Goal: Use online tool/utility: Utilize a website feature to perform a specific function

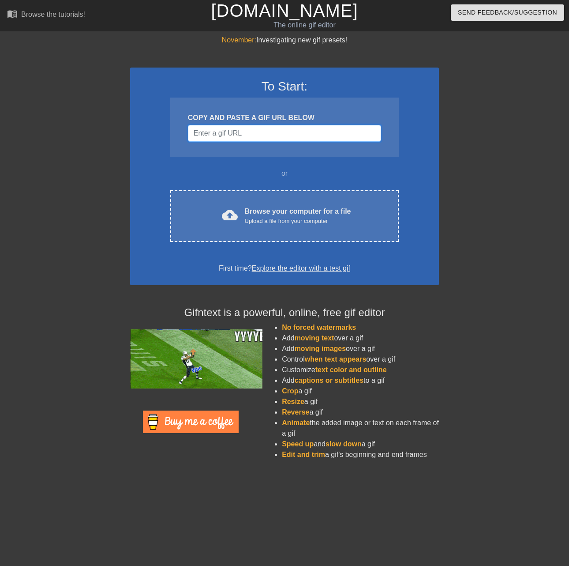
click at [255, 131] on input "Username" at bounding box center [284, 133] width 193 height 17
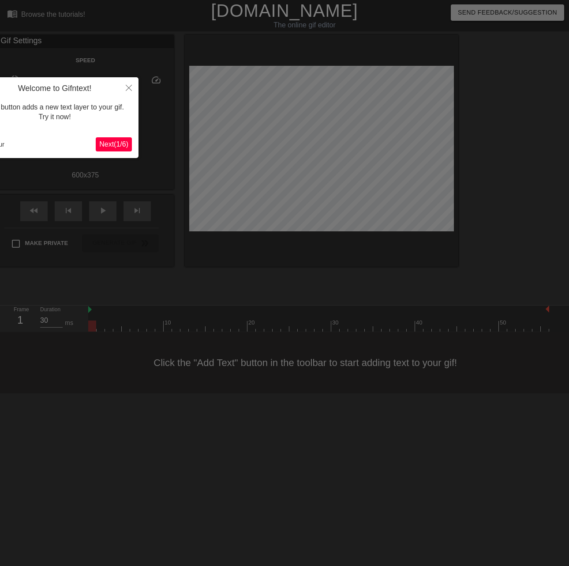
click at [109, 146] on span "Next ( 1 / 6 )" at bounding box center [113, 143] width 29 height 7
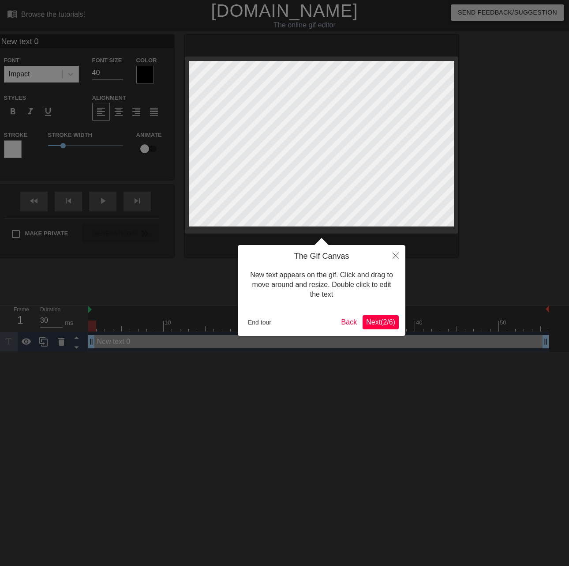
click at [109, 146] on div at bounding box center [284, 283] width 569 height 566
click at [266, 323] on button "End tour" at bounding box center [259, 321] width 30 height 13
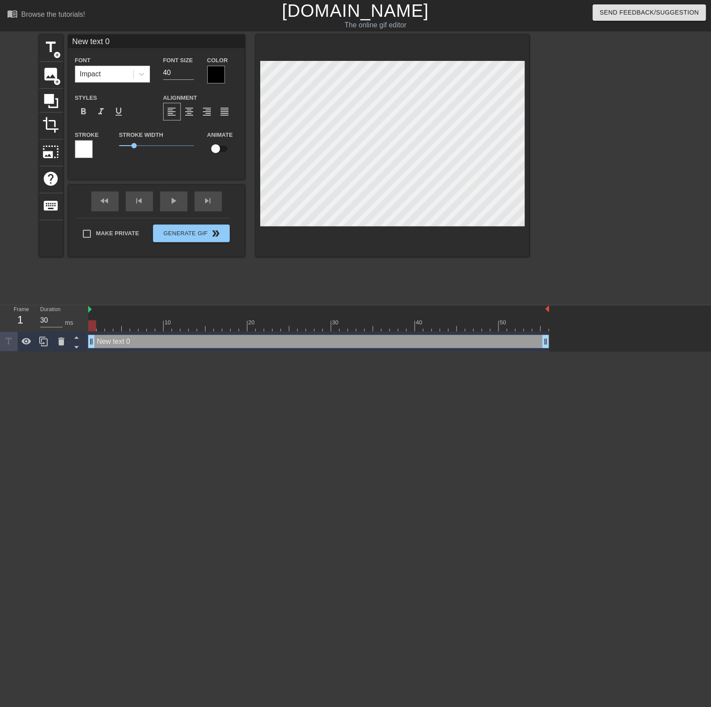
scroll to position [1, 2]
type input "New tet 0"
type textarea "New tet 0"
click at [61, 342] on icon at bounding box center [61, 341] width 6 height 8
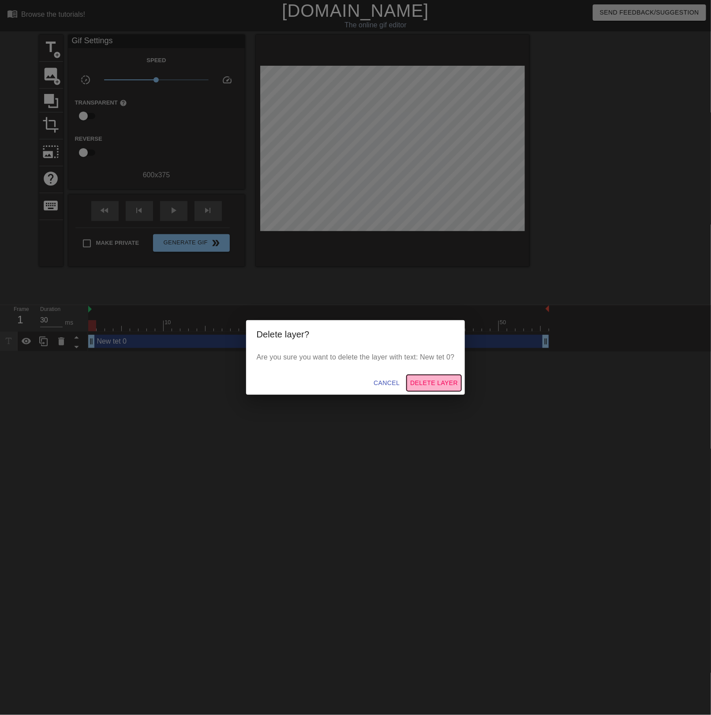
click at [432, 385] on span "Delete Layer" at bounding box center [434, 383] width 48 height 11
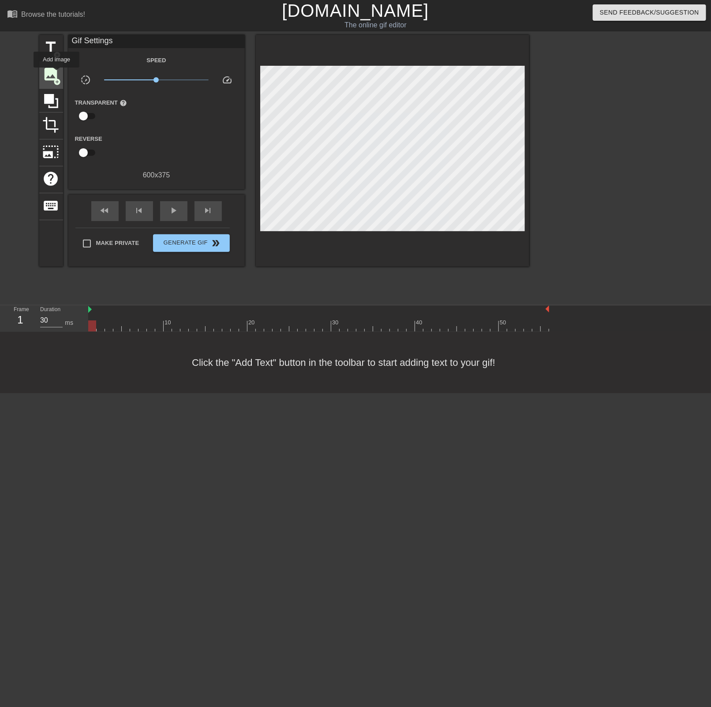
click at [56, 74] on span "image" at bounding box center [51, 74] width 17 height 17
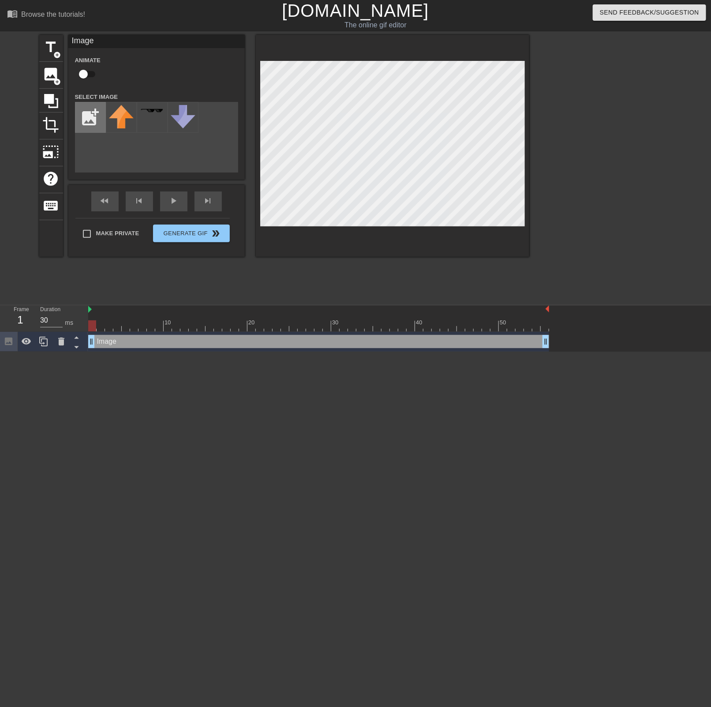
click at [86, 119] on input "file" at bounding box center [90, 117] width 30 height 30
type input "C:\fakepath\imageedit_4_3262087133.png"
click at [126, 117] on img at bounding box center [121, 119] width 25 height 28
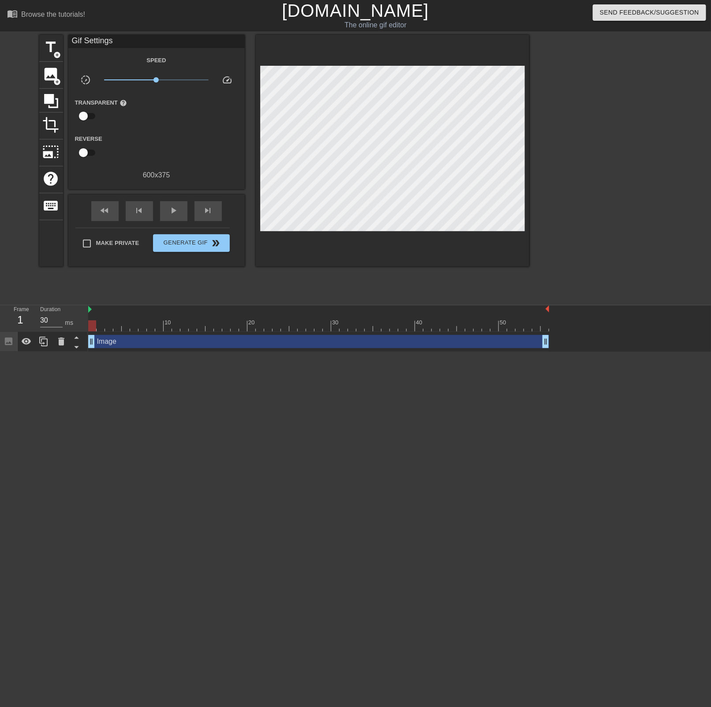
click at [205, 287] on div "title add_circle image add_circle crop photo_size_select_large help keyboard Gi…" at bounding box center [284, 167] width 490 height 265
click at [170, 215] on span "play_arrow" at bounding box center [174, 210] width 11 height 11
click at [569, 221] on div at bounding box center [606, 167] width 132 height 265
type input "30"
click at [191, 243] on span "Generate Gif double_arrow" at bounding box center [191, 243] width 69 height 11
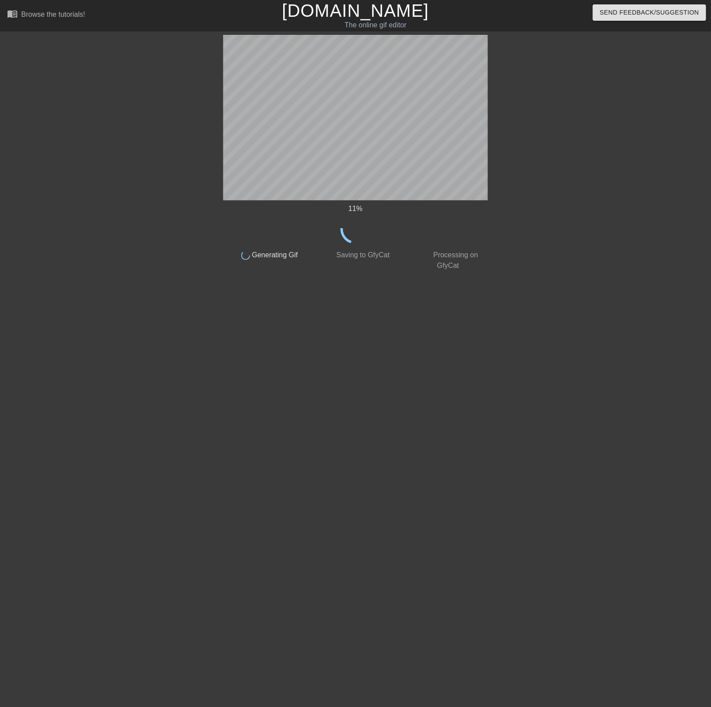
drag, startPoint x: 309, startPoint y: 201, endPoint x: 581, endPoint y: 178, distance: 273.2
click at [569, 178] on div at bounding box center [564, 167] width 132 height 265
drag, startPoint x: 489, startPoint y: 155, endPoint x: 535, endPoint y: 354, distance: 203.7
click at [535, 303] on html "menu_book Browse the tutorials! [DOMAIN_NAME] The online gif editor Send Feedba…" at bounding box center [355, 151] width 711 height 303
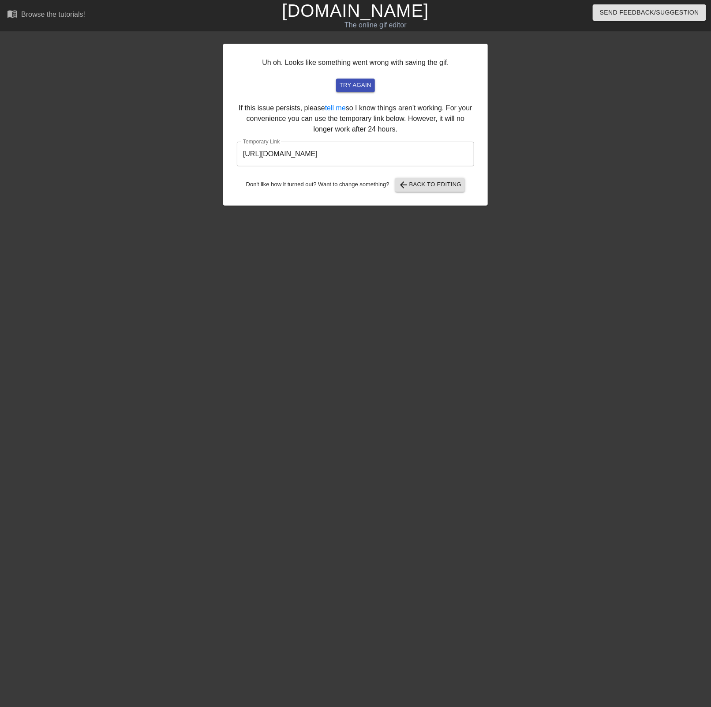
click at [350, 163] on input "[URL][DOMAIN_NAME]" at bounding box center [355, 154] width 237 height 25
